Goal: Task Accomplishment & Management: Complete application form

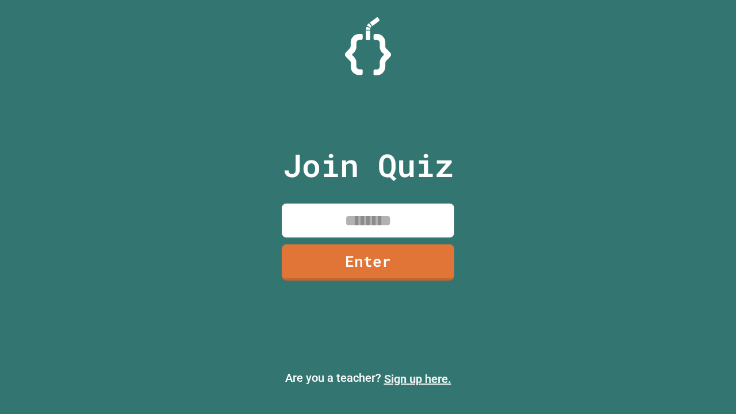
click at [417, 379] on link "Sign up here." at bounding box center [417, 379] width 67 height 14
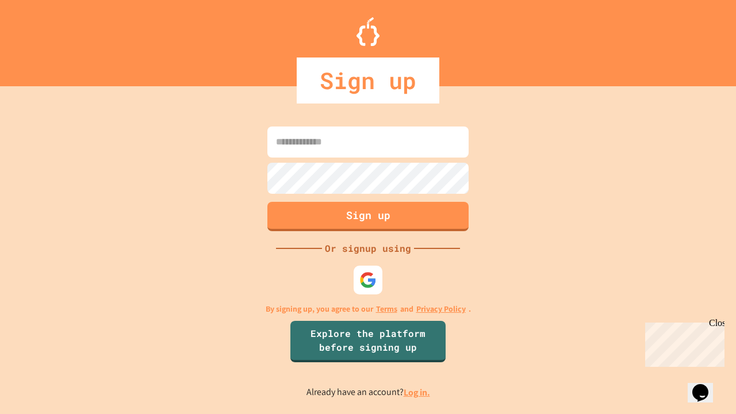
click at [417, 392] on link "Log in." at bounding box center [416, 392] width 26 height 12
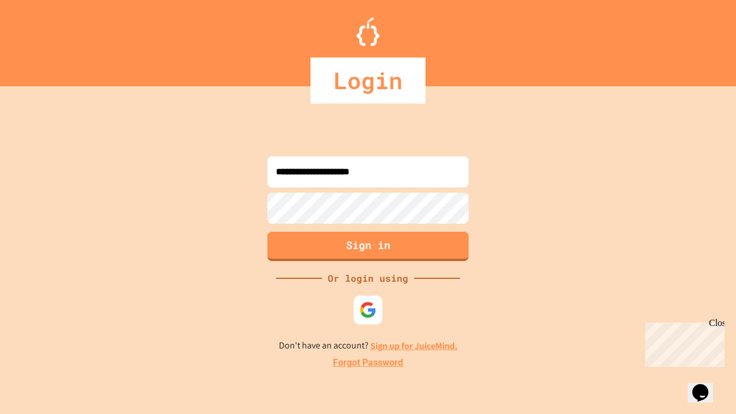
type input "**********"
